Goal: Information Seeking & Learning: Learn about a topic

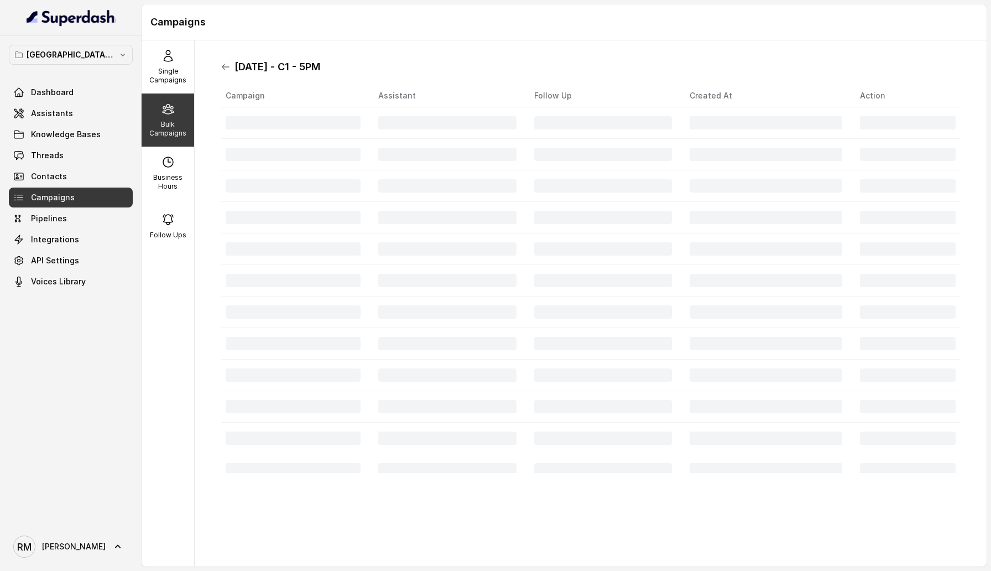
click at [224, 63] on icon at bounding box center [225, 66] width 9 height 9
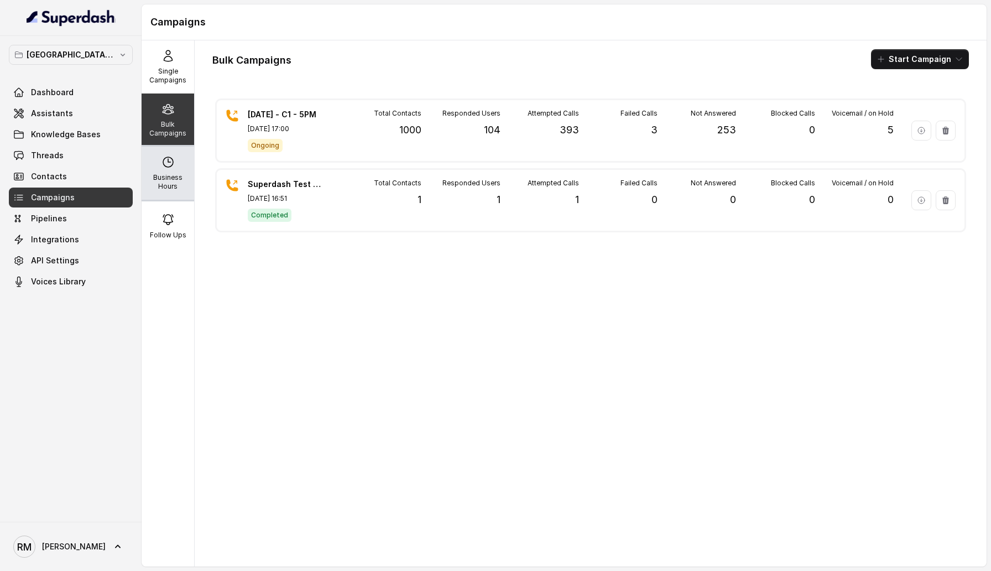
click at [158, 154] on div "Business Hours" at bounding box center [168, 173] width 53 height 53
select select "[GEOGRAPHIC_DATA]/[GEOGRAPHIC_DATA]"
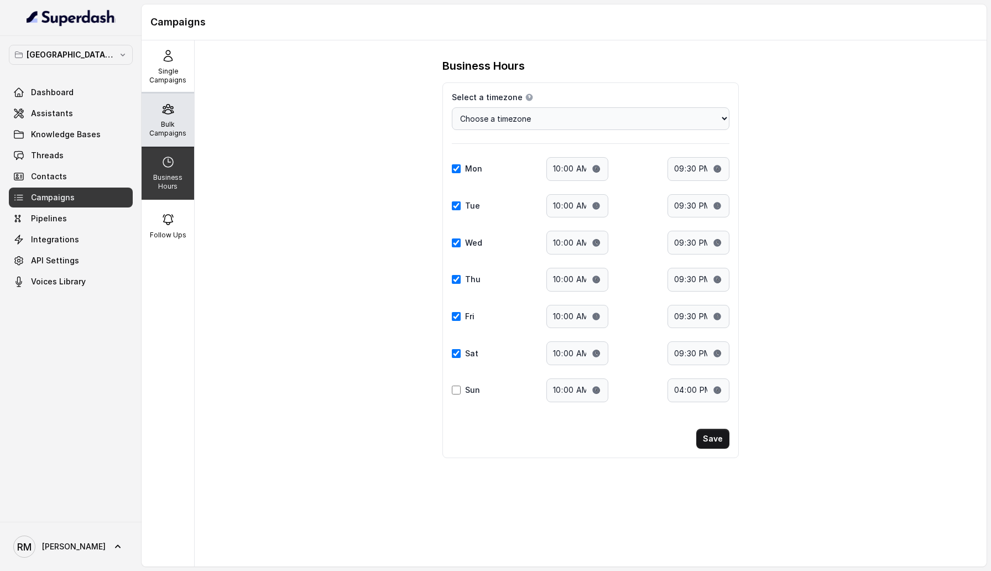
click at [158, 122] on p "Bulk Campaigns" at bounding box center [168, 129] width 44 height 18
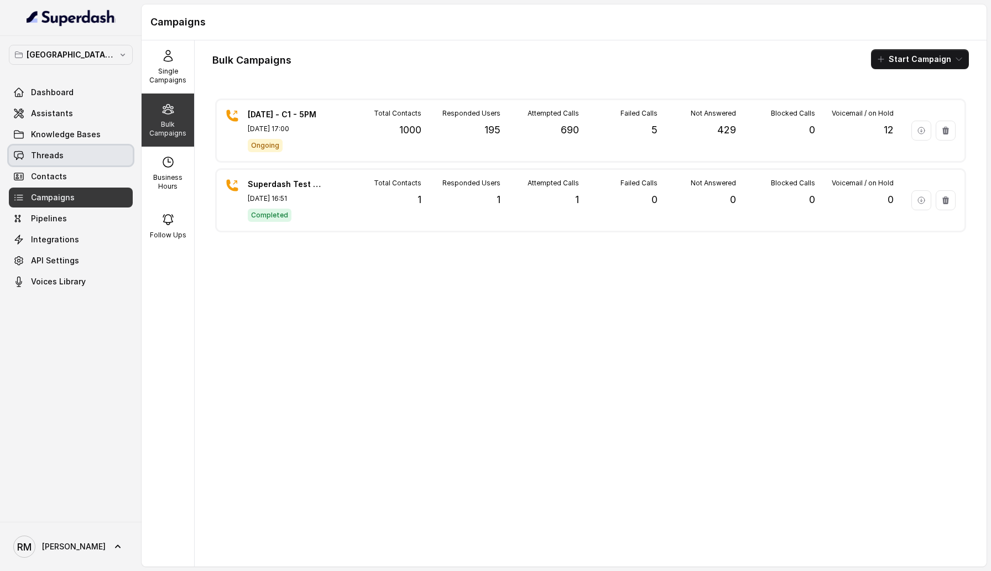
click at [64, 154] on link "Threads" at bounding box center [71, 155] width 124 height 20
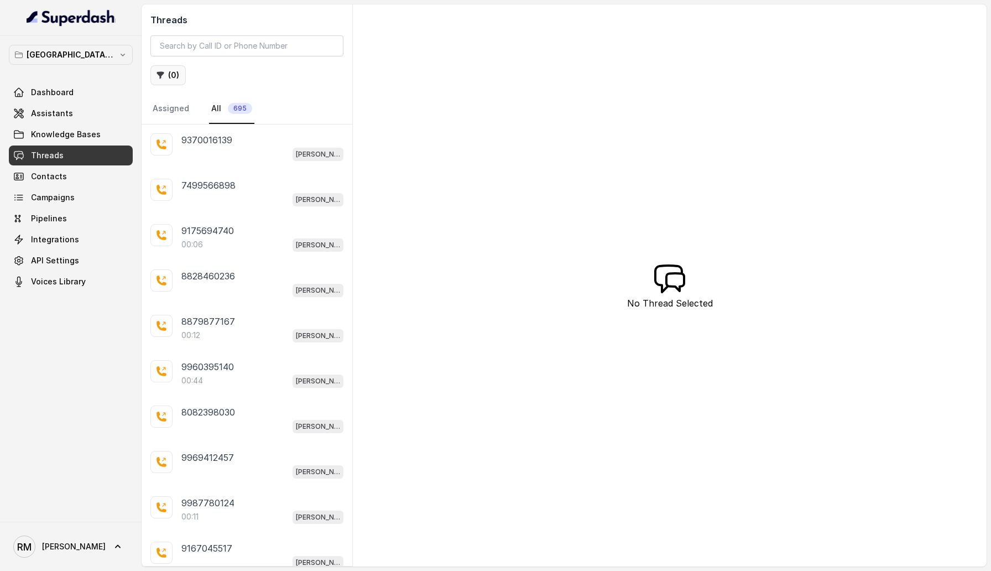
click at [177, 81] on button "( 0 )" at bounding box center [167, 75] width 35 height 20
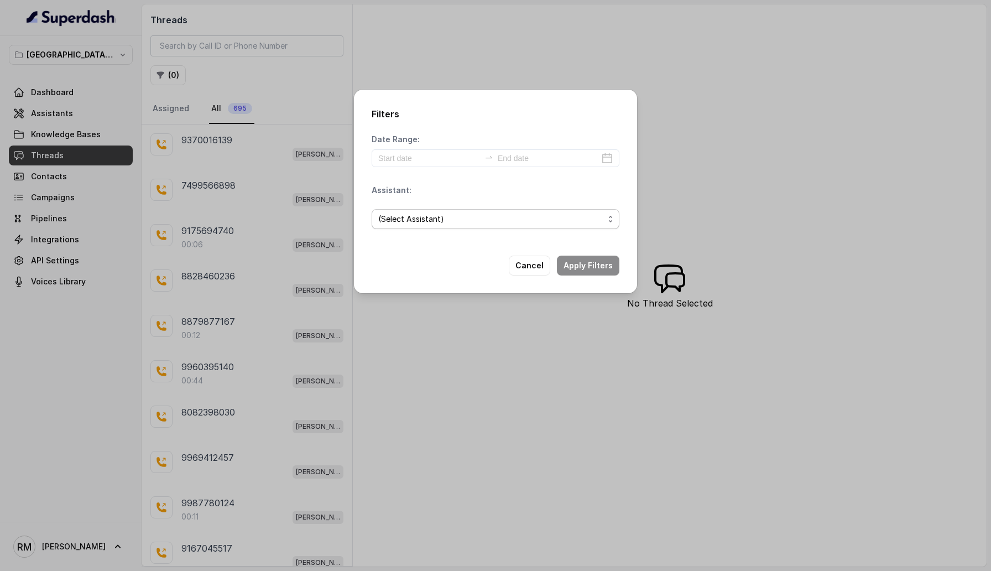
click at [436, 221] on span "(Select Assistant)" at bounding box center [491, 218] width 226 height 13
click at [563, 395] on div "Filters Date Range: Assistant: (Select Assistant) Cancel Apply Filters" at bounding box center [495, 285] width 991 height 571
click at [524, 268] on button "Cancel" at bounding box center [529, 265] width 41 height 20
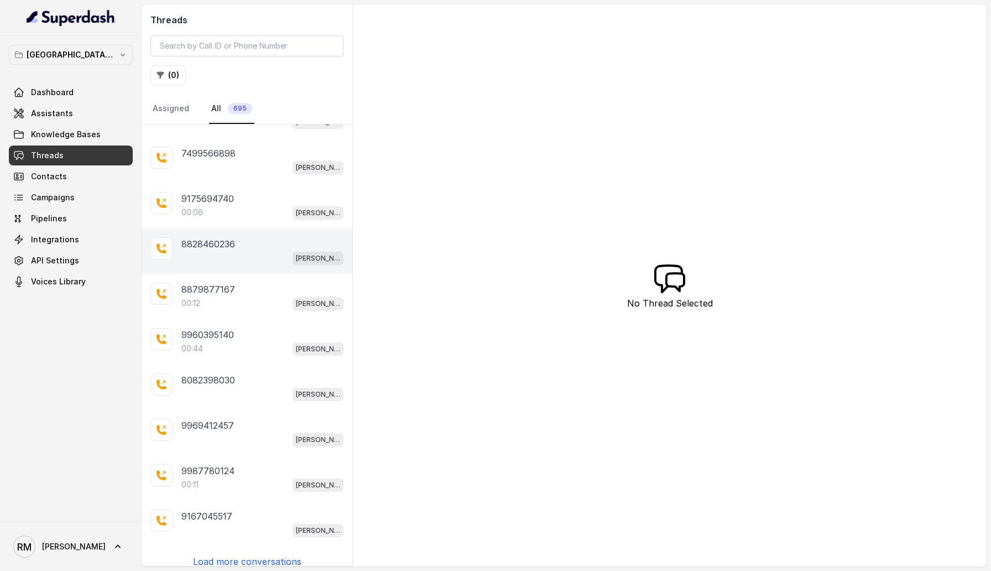
scroll to position [40, 0]
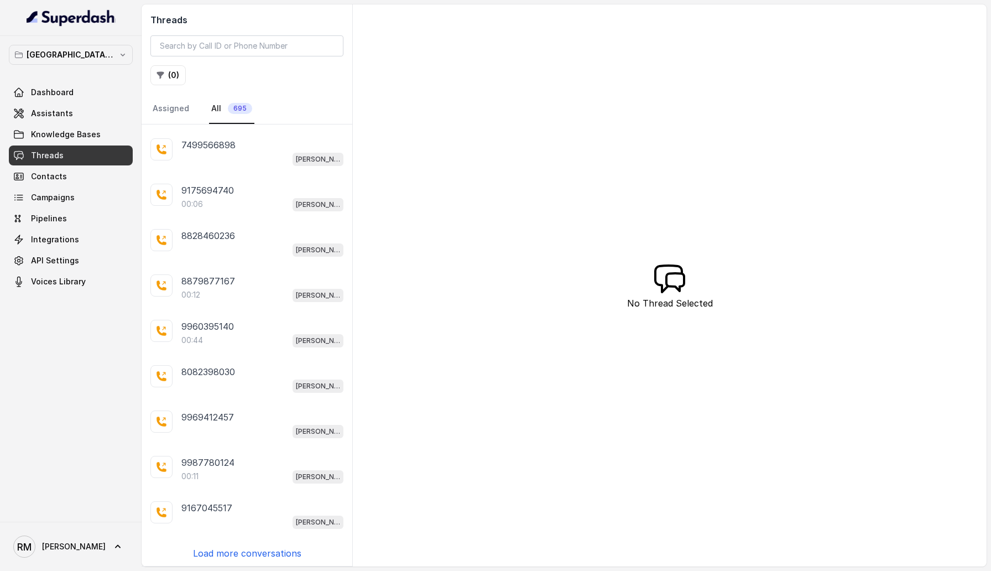
click at [263, 552] on p "Load more conversations" at bounding box center [247, 552] width 108 height 13
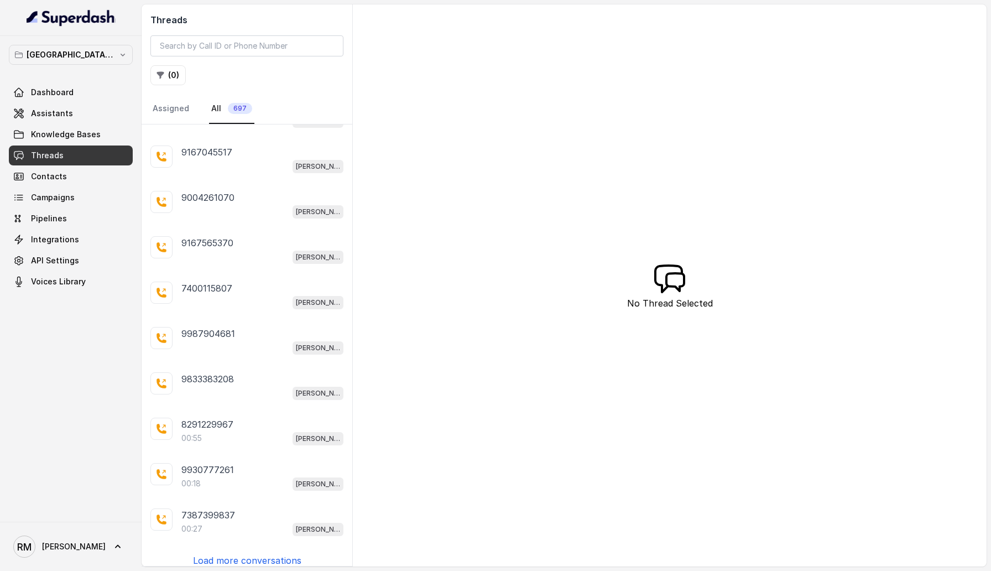
scroll to position [491, 0]
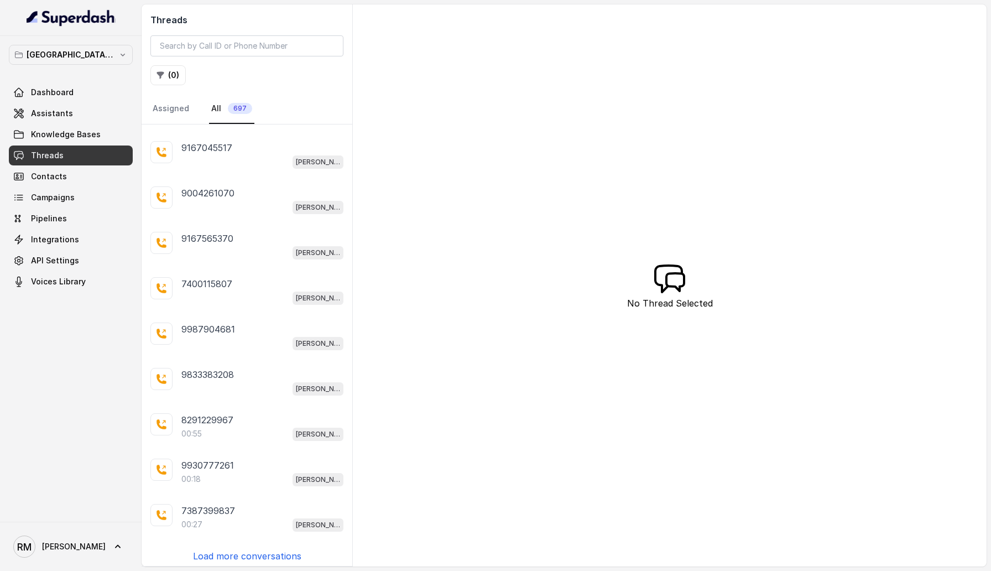
click at [244, 549] on p "Load more conversations" at bounding box center [247, 555] width 108 height 13
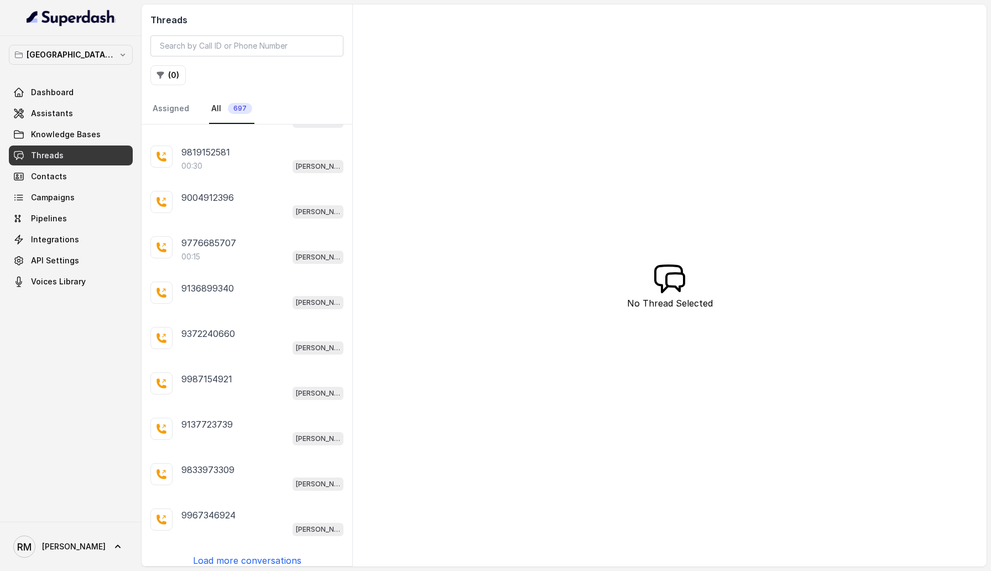
scroll to position [942, 0]
click at [262, 556] on p "Load more conversations" at bounding box center [247, 558] width 108 height 13
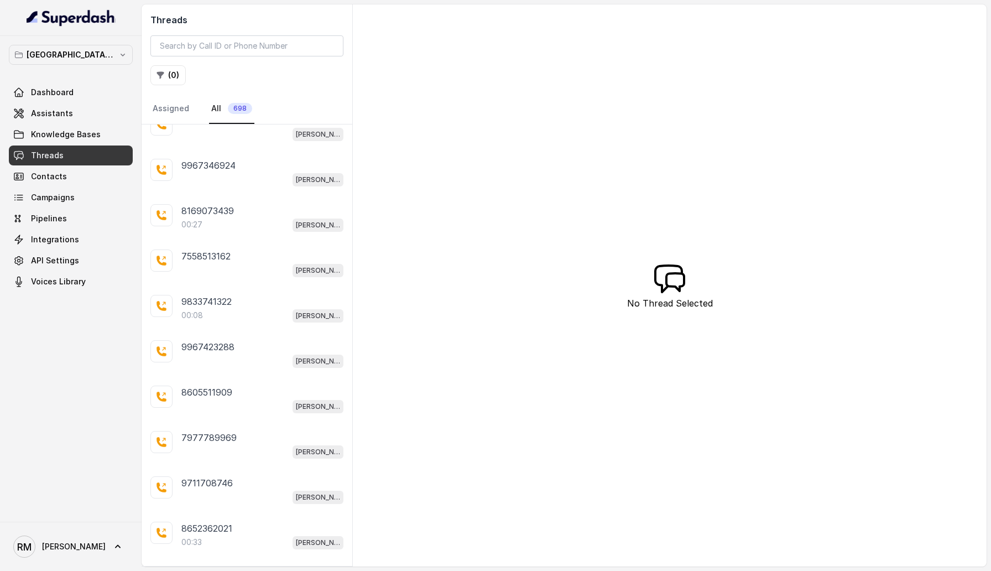
scroll to position [1392, 0]
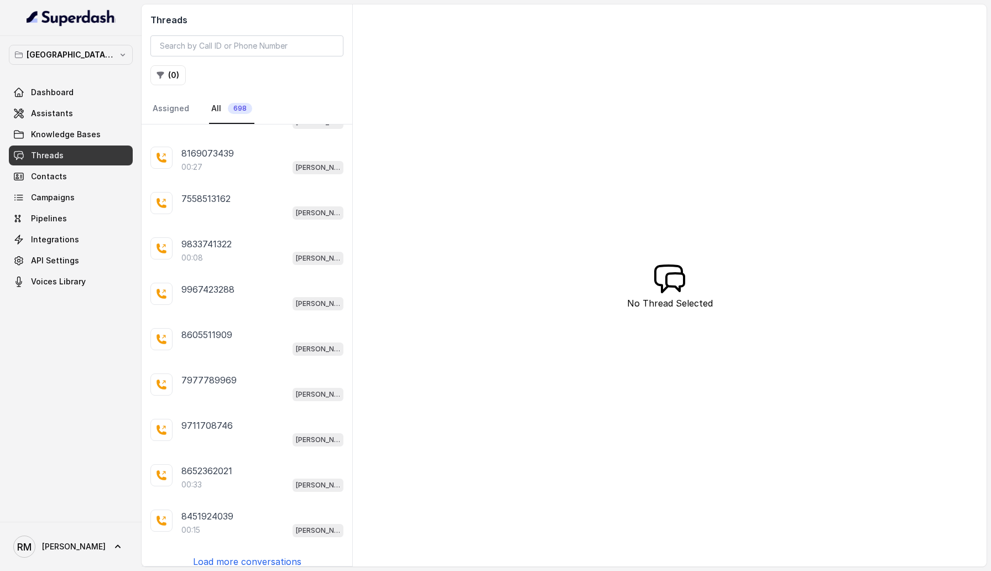
click at [254, 555] on p "Load more conversations" at bounding box center [247, 561] width 108 height 13
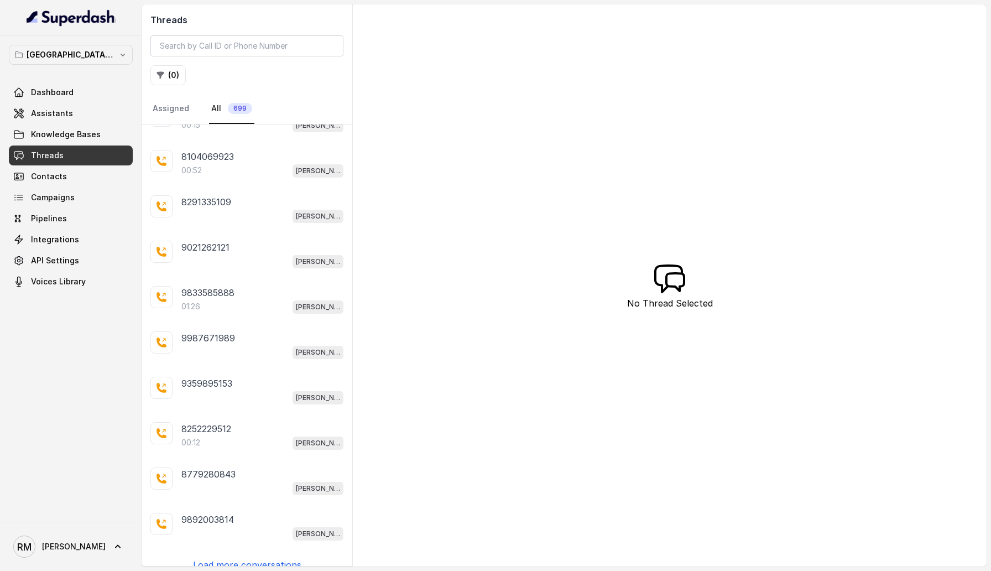
scroll to position [1843, 0]
click at [254, 557] on p "Load more conversations" at bounding box center [247, 563] width 108 height 13
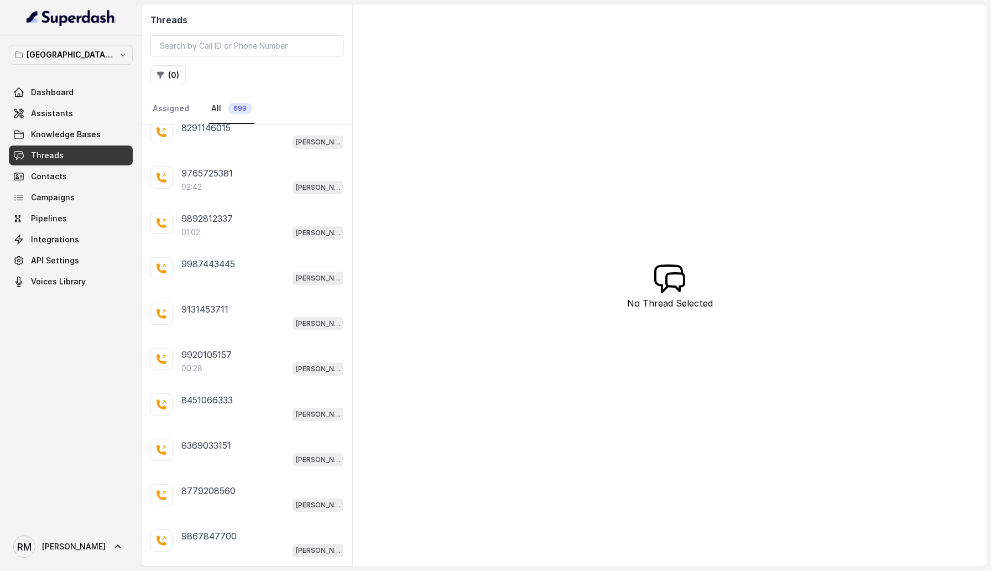
scroll to position [2293, 0]
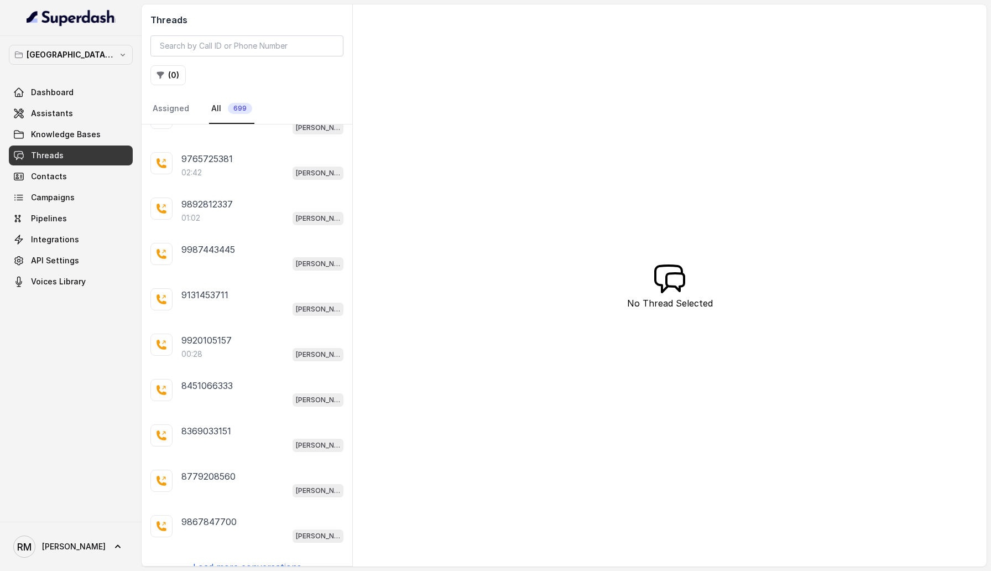
click at [254, 560] on p "Load more conversations" at bounding box center [247, 566] width 108 height 13
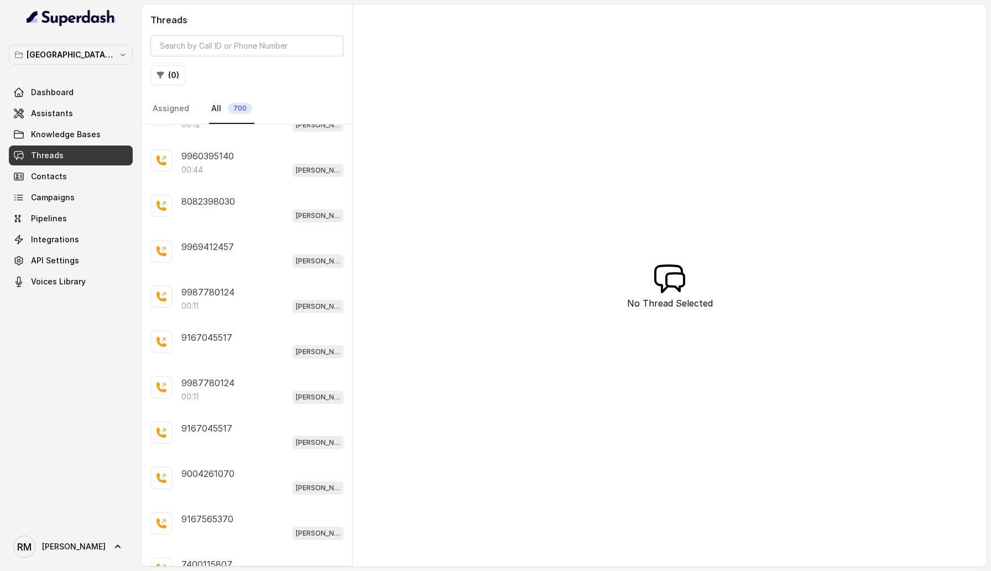
scroll to position [0, 0]
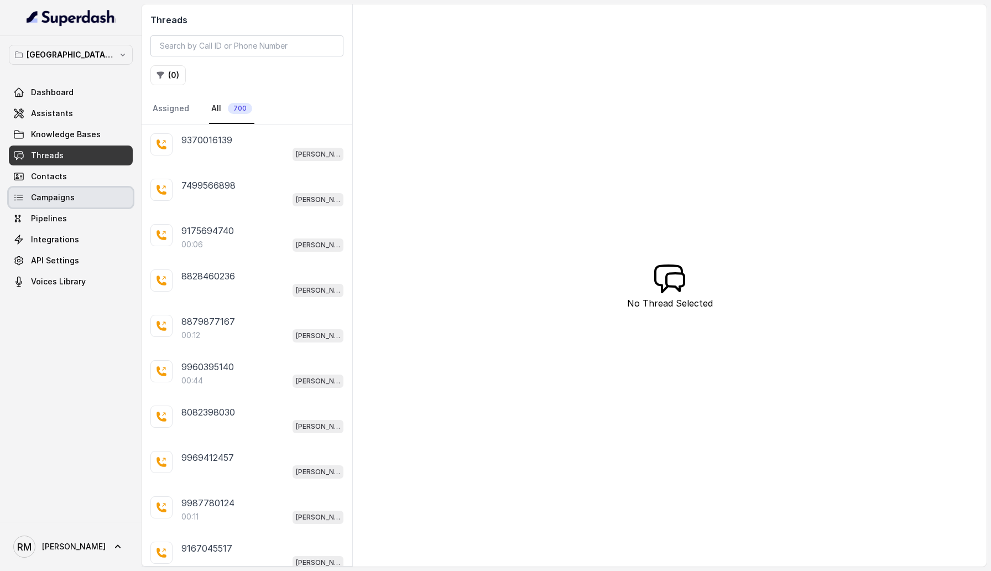
click at [70, 195] on span "Campaigns" at bounding box center [53, 197] width 44 height 11
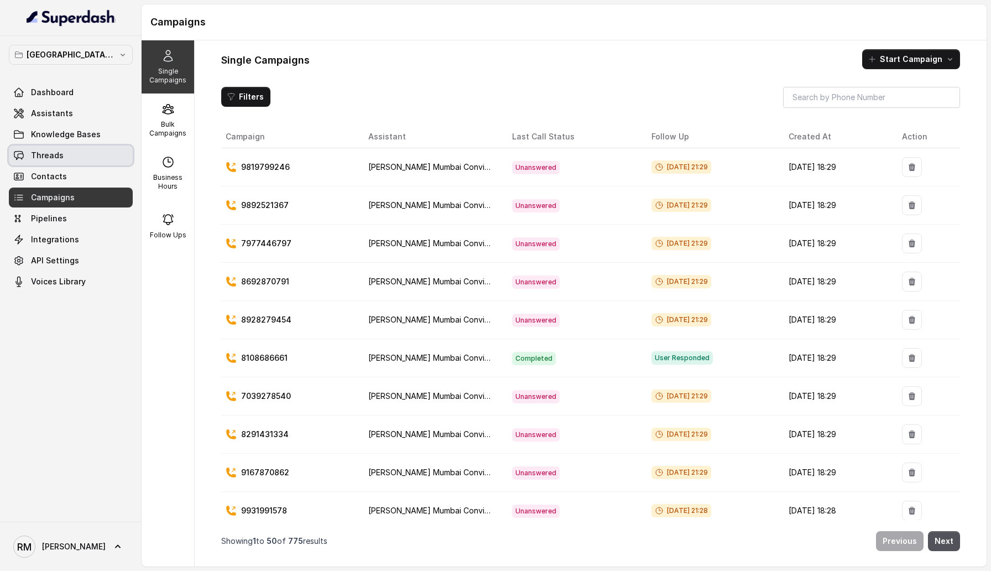
click at [59, 153] on span "Threads" at bounding box center [47, 155] width 33 height 11
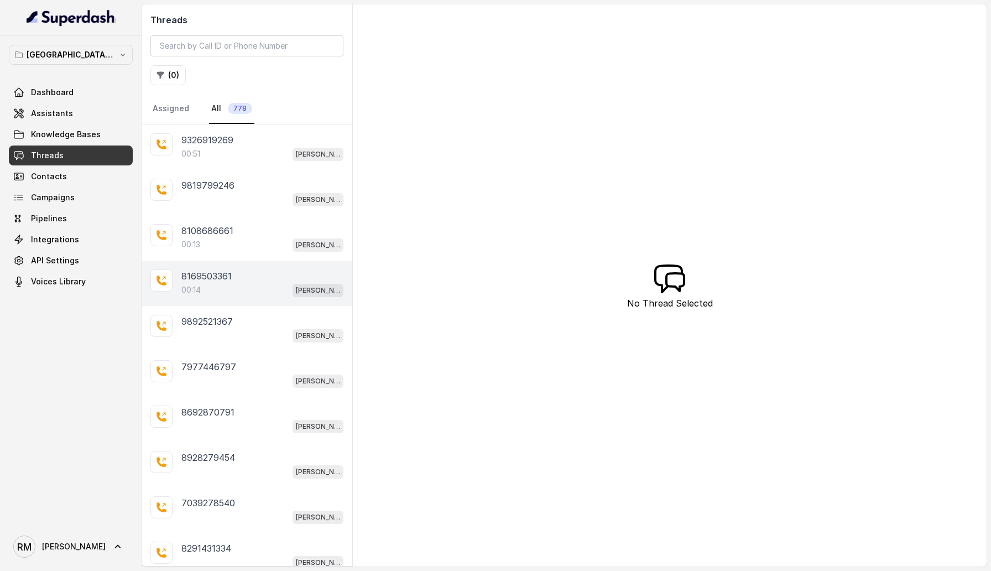
click at [221, 285] on div "00:14 [PERSON_NAME] Mumbai Conviction HR Outbound Assistant" at bounding box center [262, 290] width 162 height 14
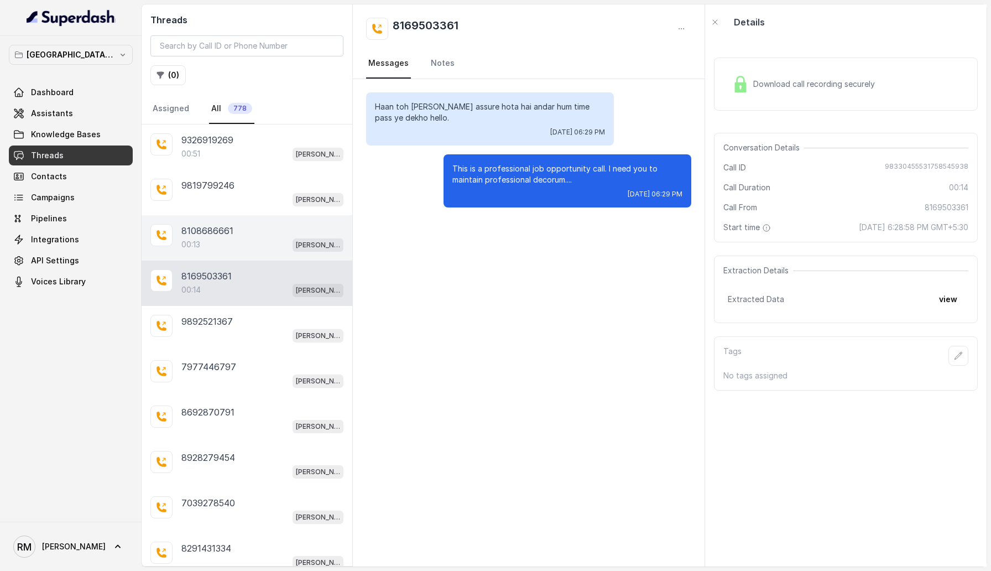
scroll to position [40, 0]
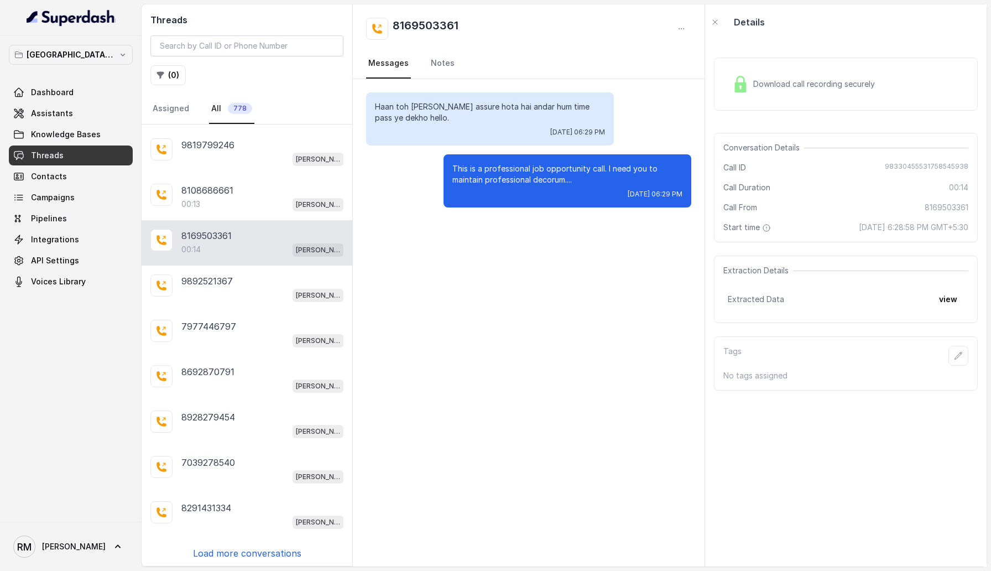
click at [237, 549] on p "Load more conversations" at bounding box center [247, 552] width 108 height 13
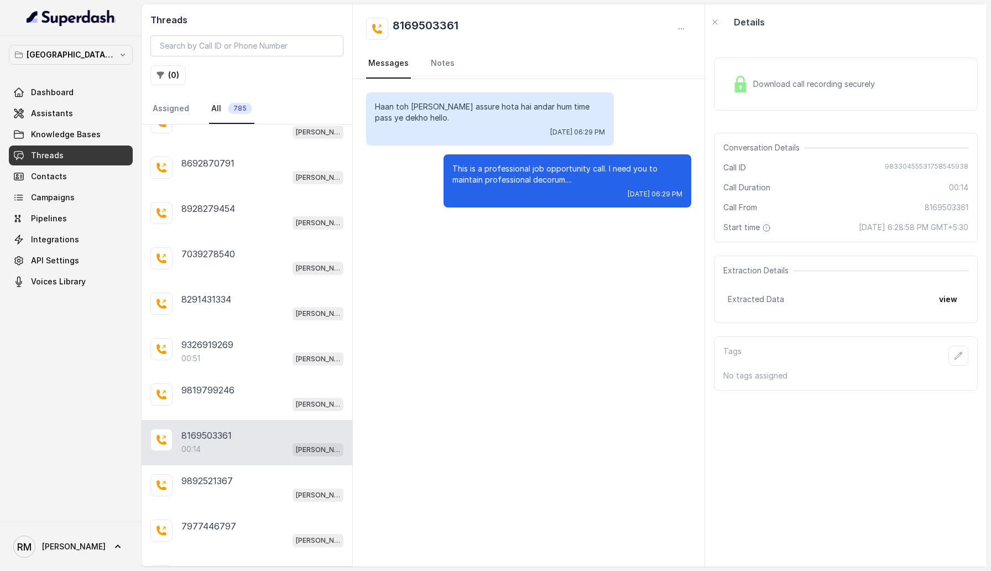
scroll to position [491, 0]
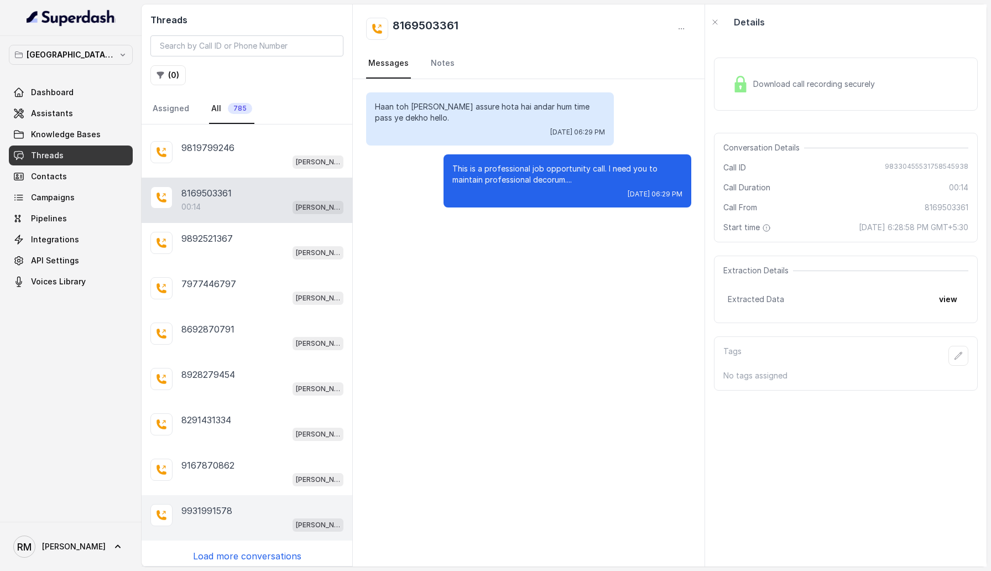
click at [233, 517] on div "[PERSON_NAME] Mumbai Conviction HR Outbound Assistant" at bounding box center [262, 524] width 162 height 14
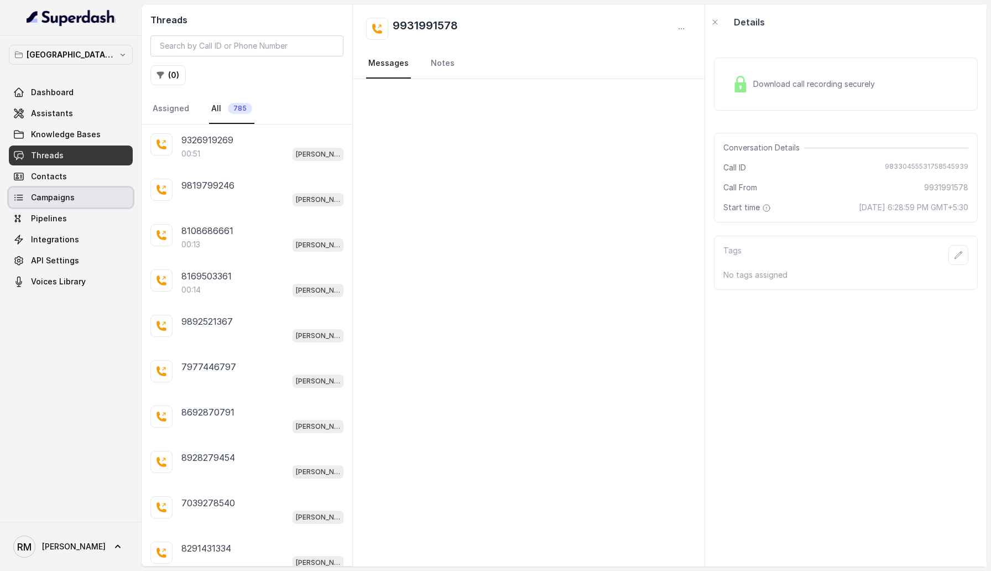
click at [78, 200] on link "Campaigns" at bounding box center [71, 197] width 124 height 20
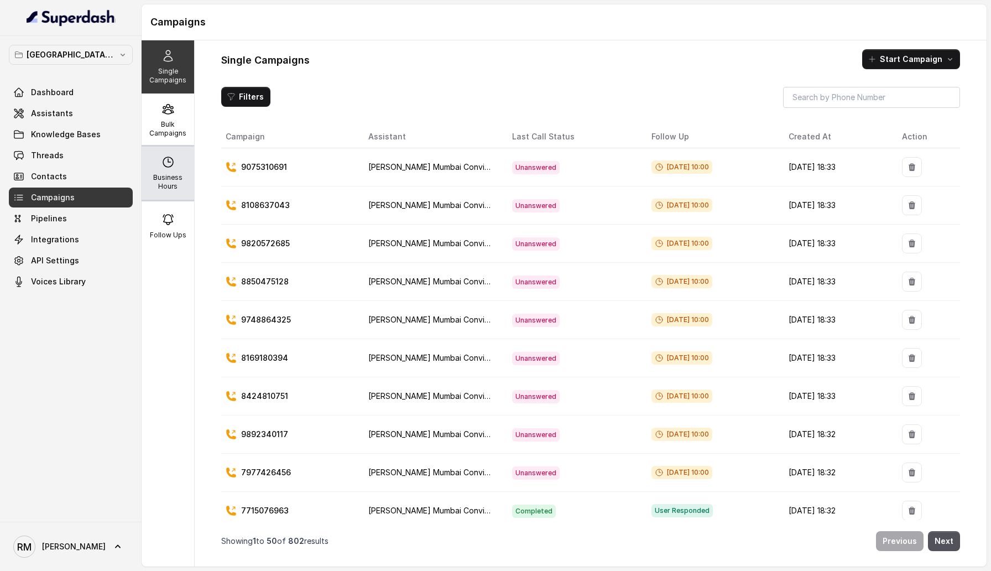
click at [168, 170] on div "Business Hours" at bounding box center [168, 173] width 53 height 53
select select "[GEOGRAPHIC_DATA]/[GEOGRAPHIC_DATA]"
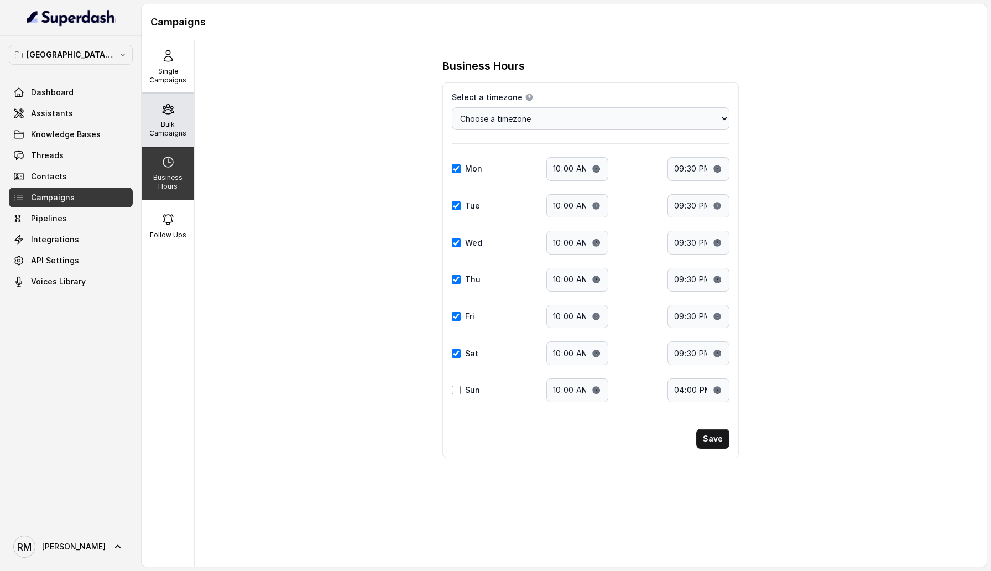
click at [168, 132] on p "Bulk Campaigns" at bounding box center [168, 129] width 44 height 18
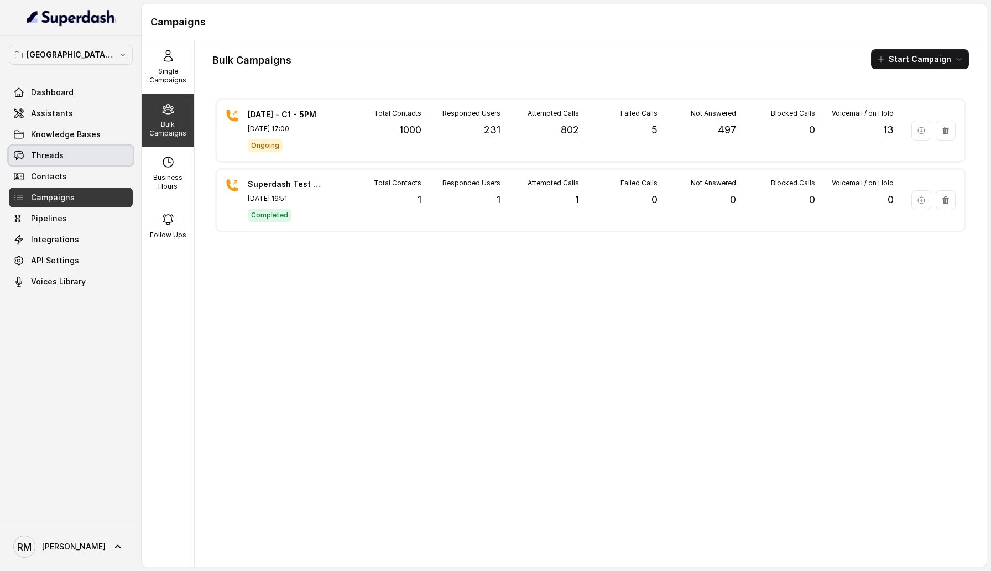
click at [101, 154] on link "Threads" at bounding box center [71, 155] width 124 height 20
